Goal: Task Accomplishment & Management: Complete application form

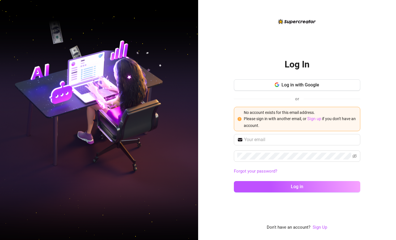
click at [317, 118] on link "Sign up" at bounding box center [314, 118] width 14 height 5
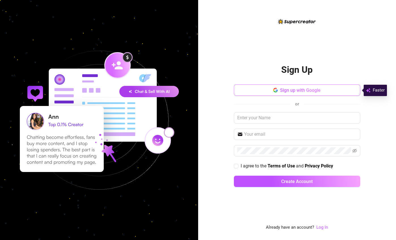
click at [314, 92] on span "Sign up with Google" at bounding box center [300, 90] width 41 height 5
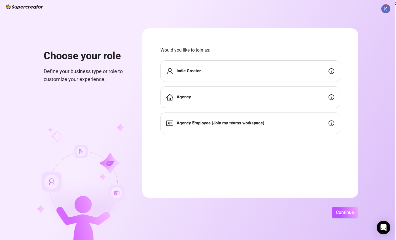
click at [232, 116] on div "Agency Employee (Join my team's workspace)" at bounding box center [251, 124] width 180 height 22
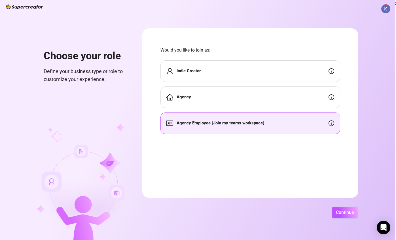
click at [236, 126] on span "Agency Employee (Join my team's workspace)" at bounding box center [221, 123] width 88 height 7
click at [352, 215] on span "Continue" at bounding box center [345, 212] width 18 height 5
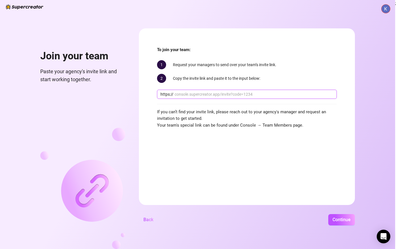
click at [201, 94] on input "text" at bounding box center [254, 94] width 159 height 6
paste input "[DOMAIN_NAME][URL].,%20LLC"
type input "[DOMAIN_NAME][URL].,%20LLC"
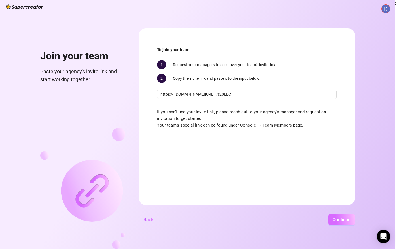
click at [351, 219] on span "Continue" at bounding box center [342, 219] width 18 height 5
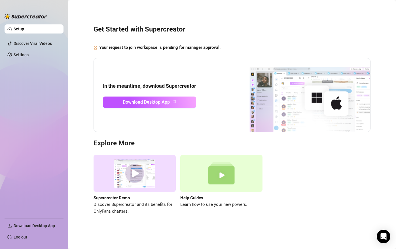
click at [24, 30] on link "Setup" at bounding box center [19, 29] width 10 height 5
